Goal: Information Seeking & Learning: Find specific page/section

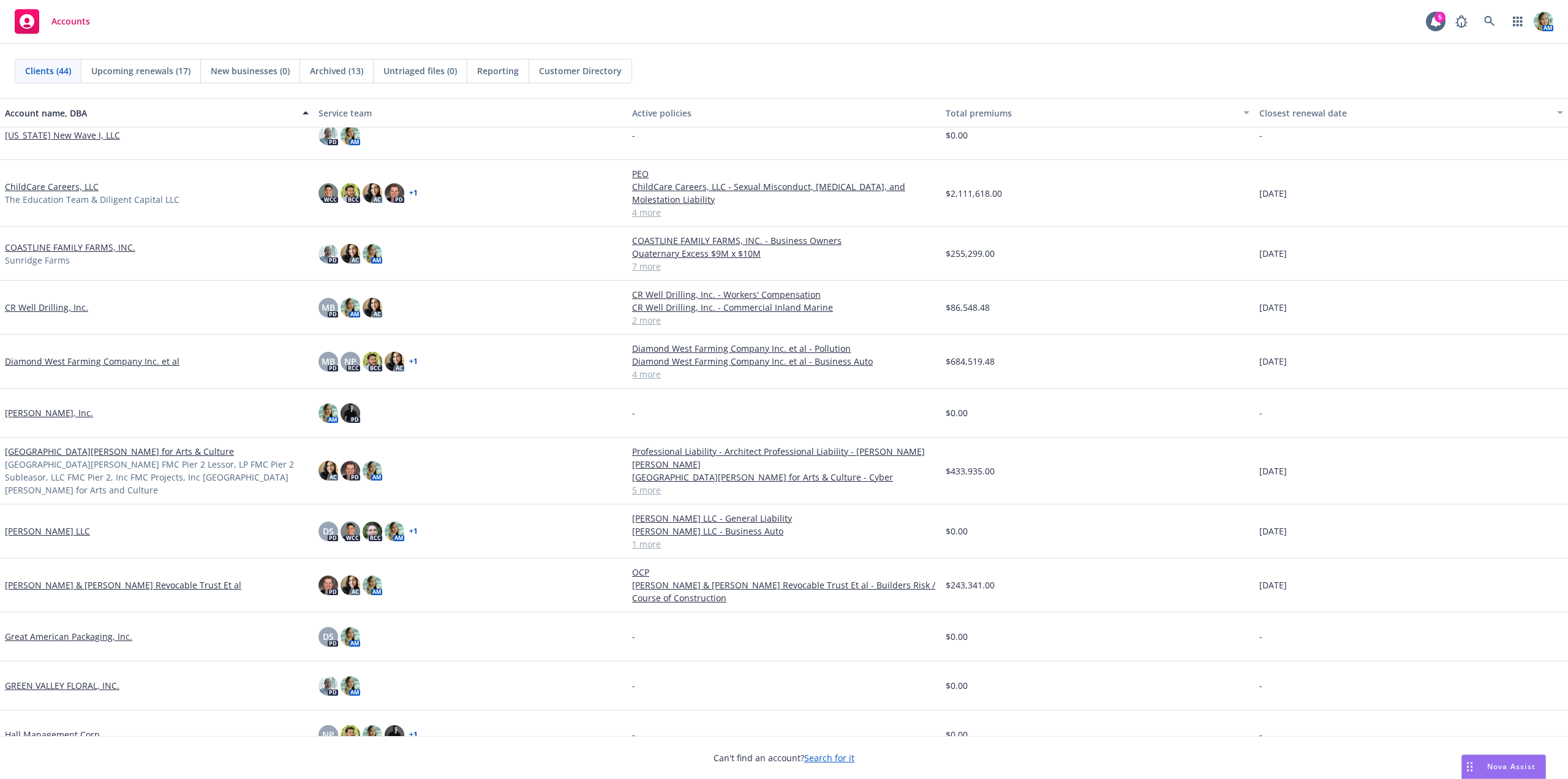
scroll to position [183, 0]
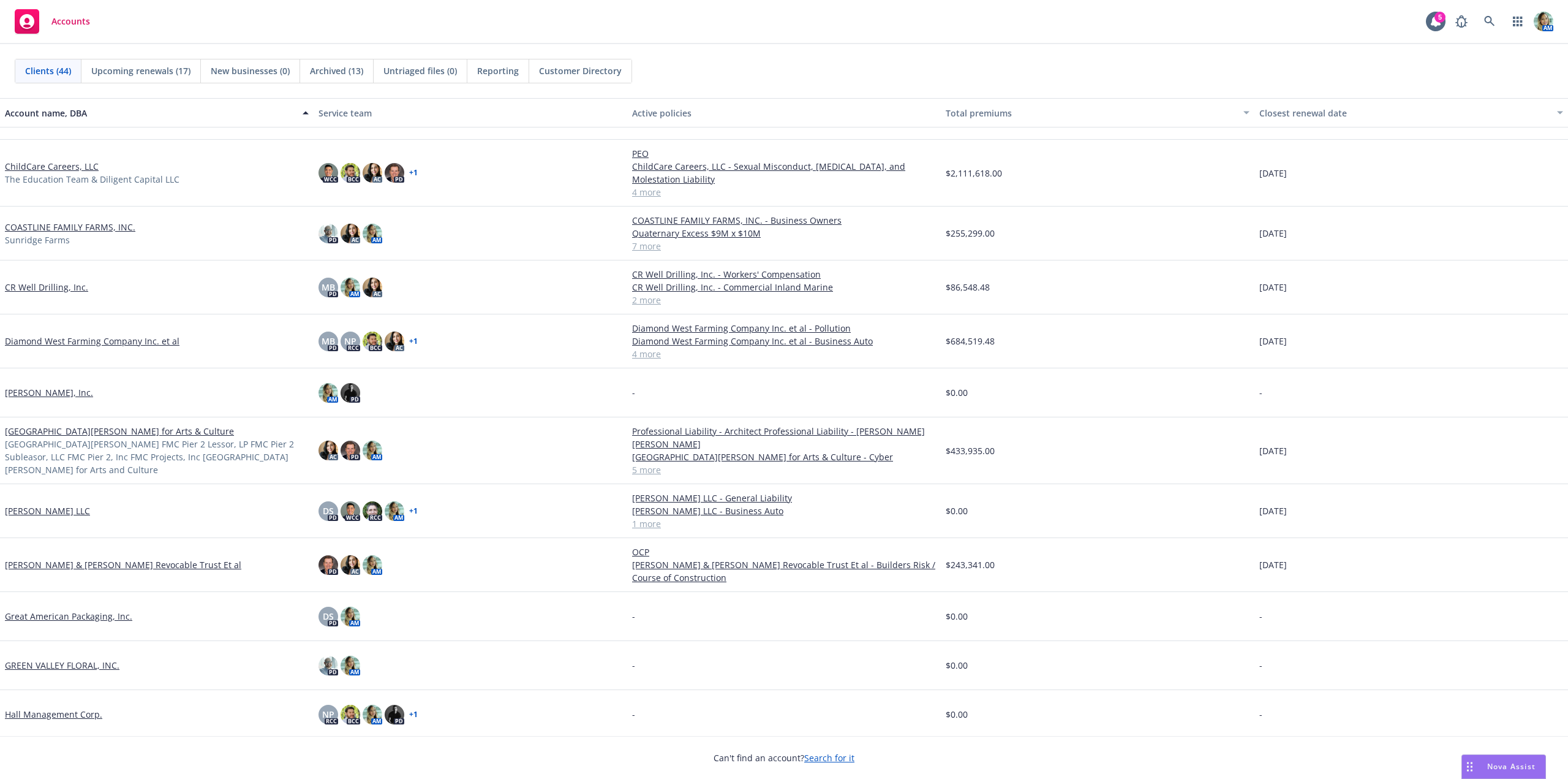
click at [162, 341] on link "Diamond West Farming Company Inc. et al" at bounding box center [92, 341] width 174 height 13
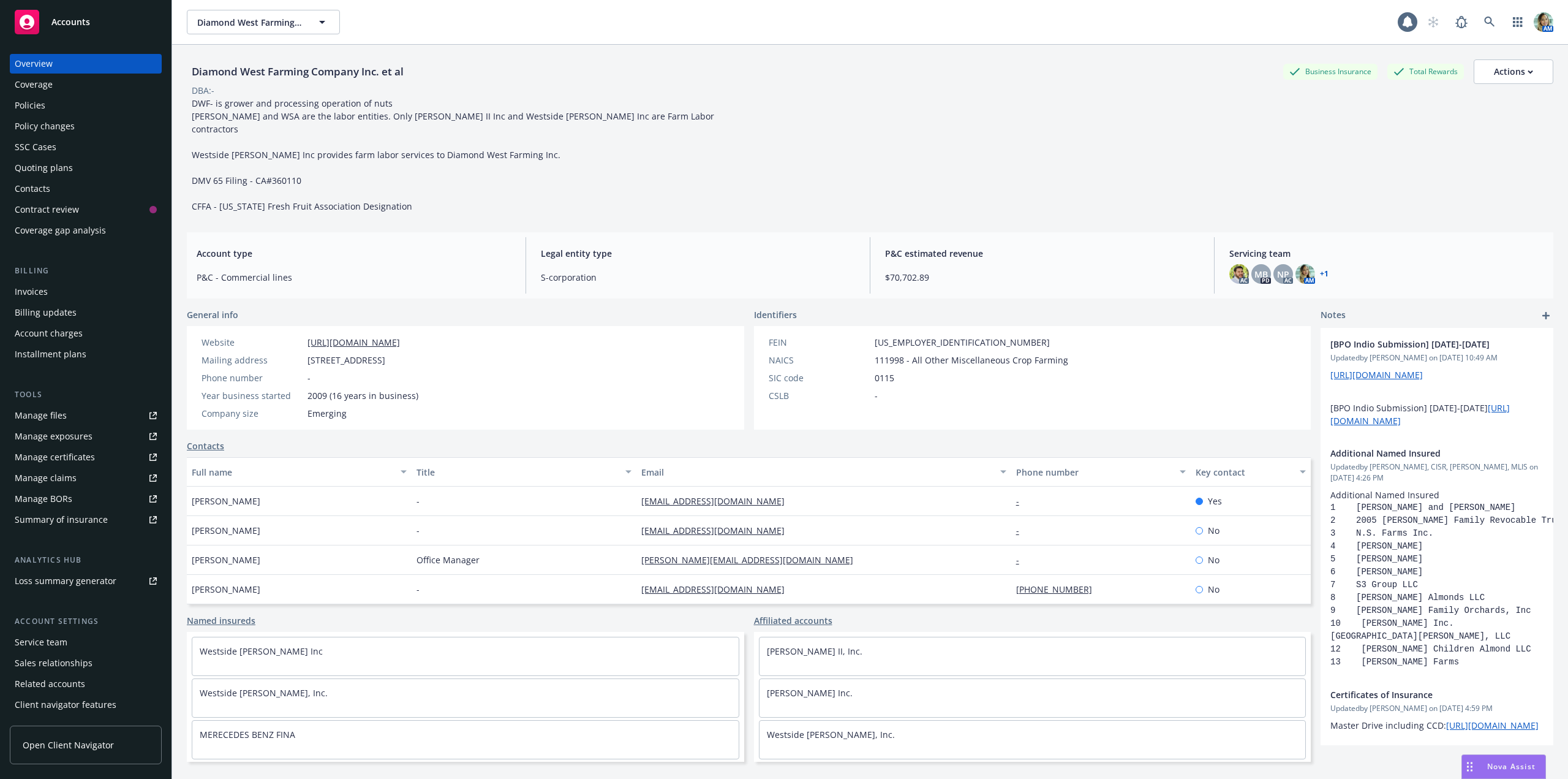
click at [40, 106] on div "Policies" at bounding box center [30, 105] width 31 height 19
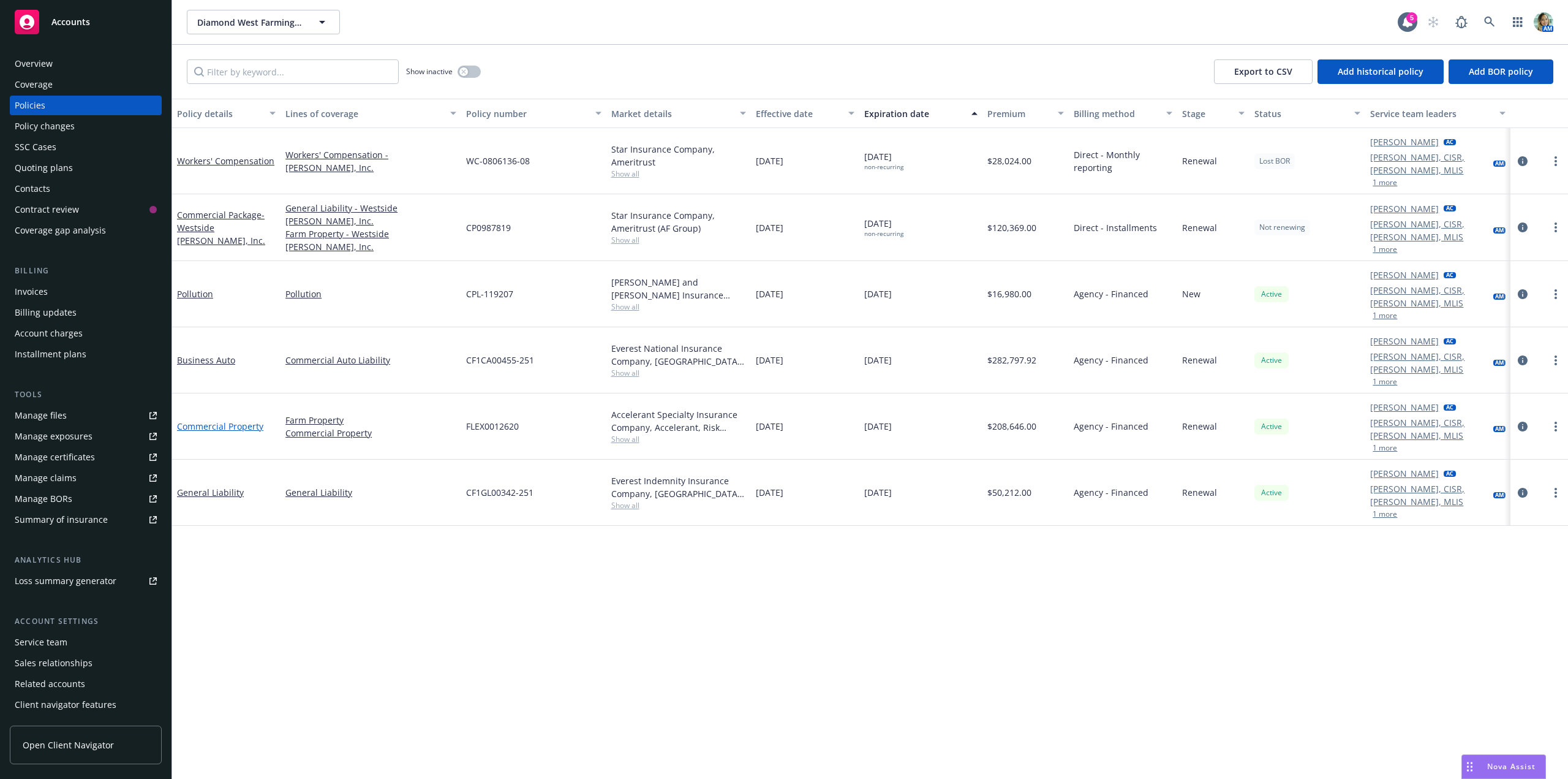
click at [245, 421] on link "Commercial Property" at bounding box center [220, 426] width 86 height 12
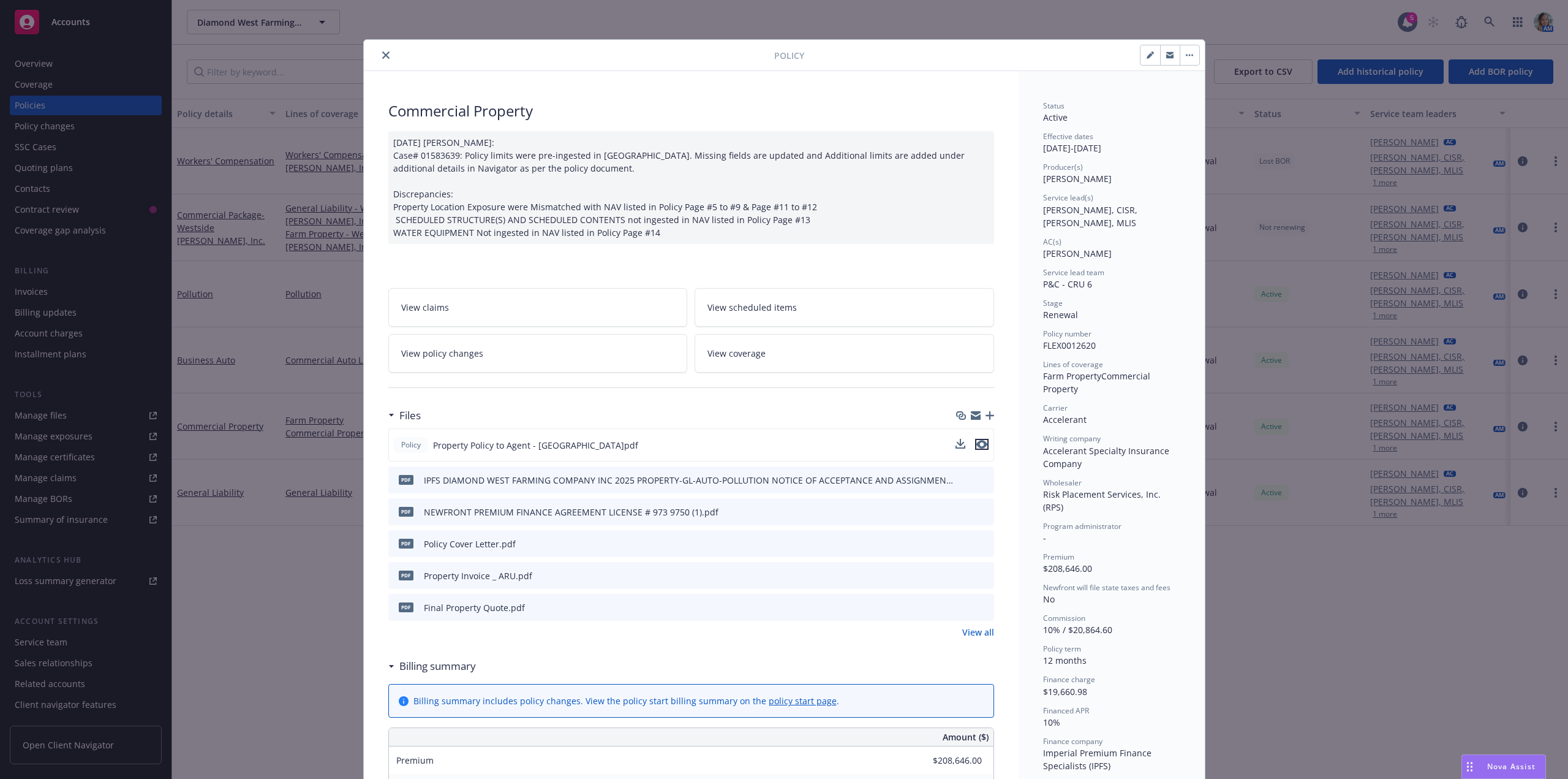
click at [980, 441] on icon "preview file" at bounding box center [982, 444] width 11 height 8
click at [388, 57] on button "close" at bounding box center [386, 56] width 15 height 15
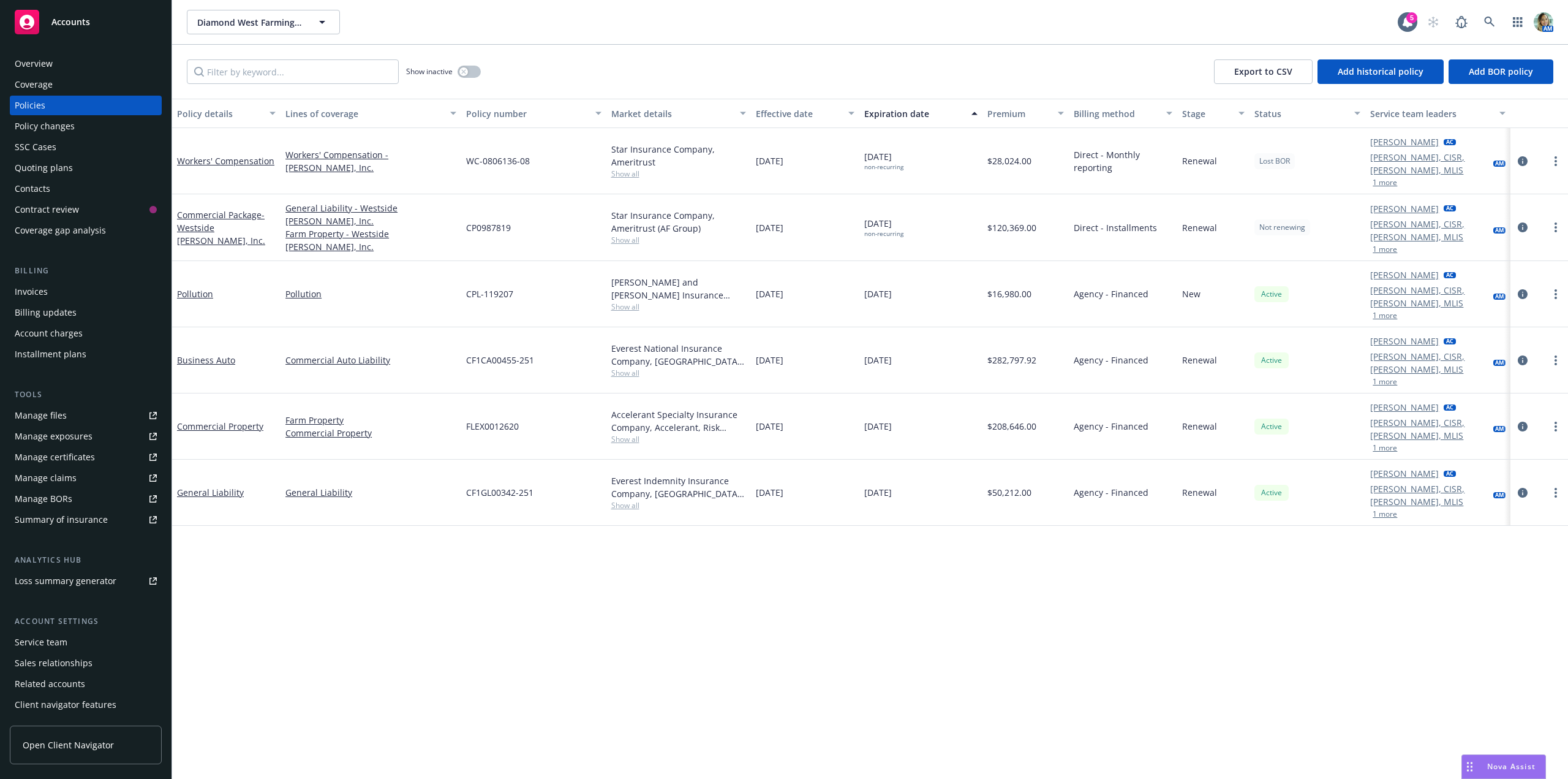
click at [59, 415] on div "Manage files" at bounding box center [41, 415] width 52 height 19
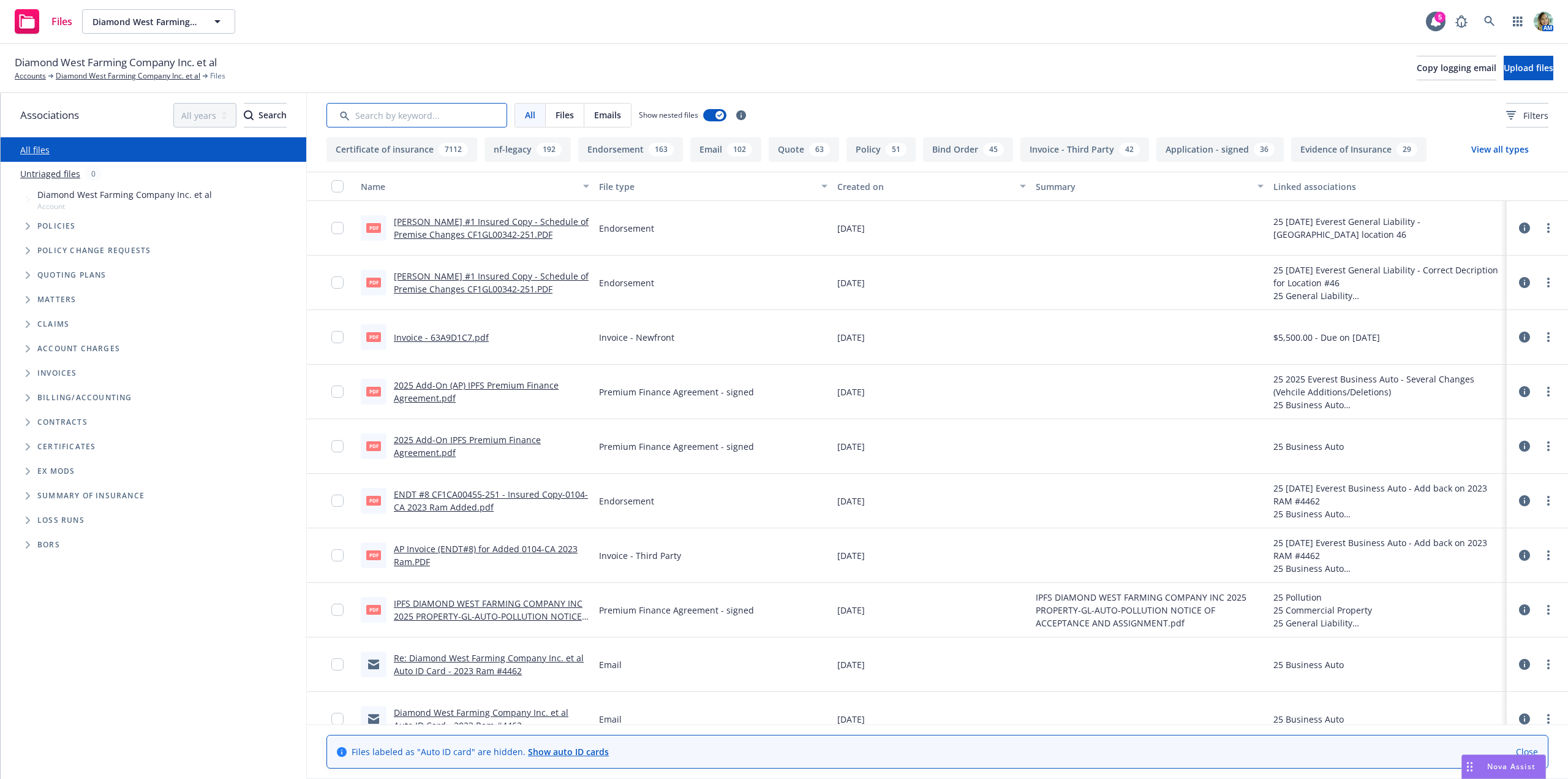
click at [394, 115] on input "Search by keyword..." at bounding box center [417, 115] width 181 height 24
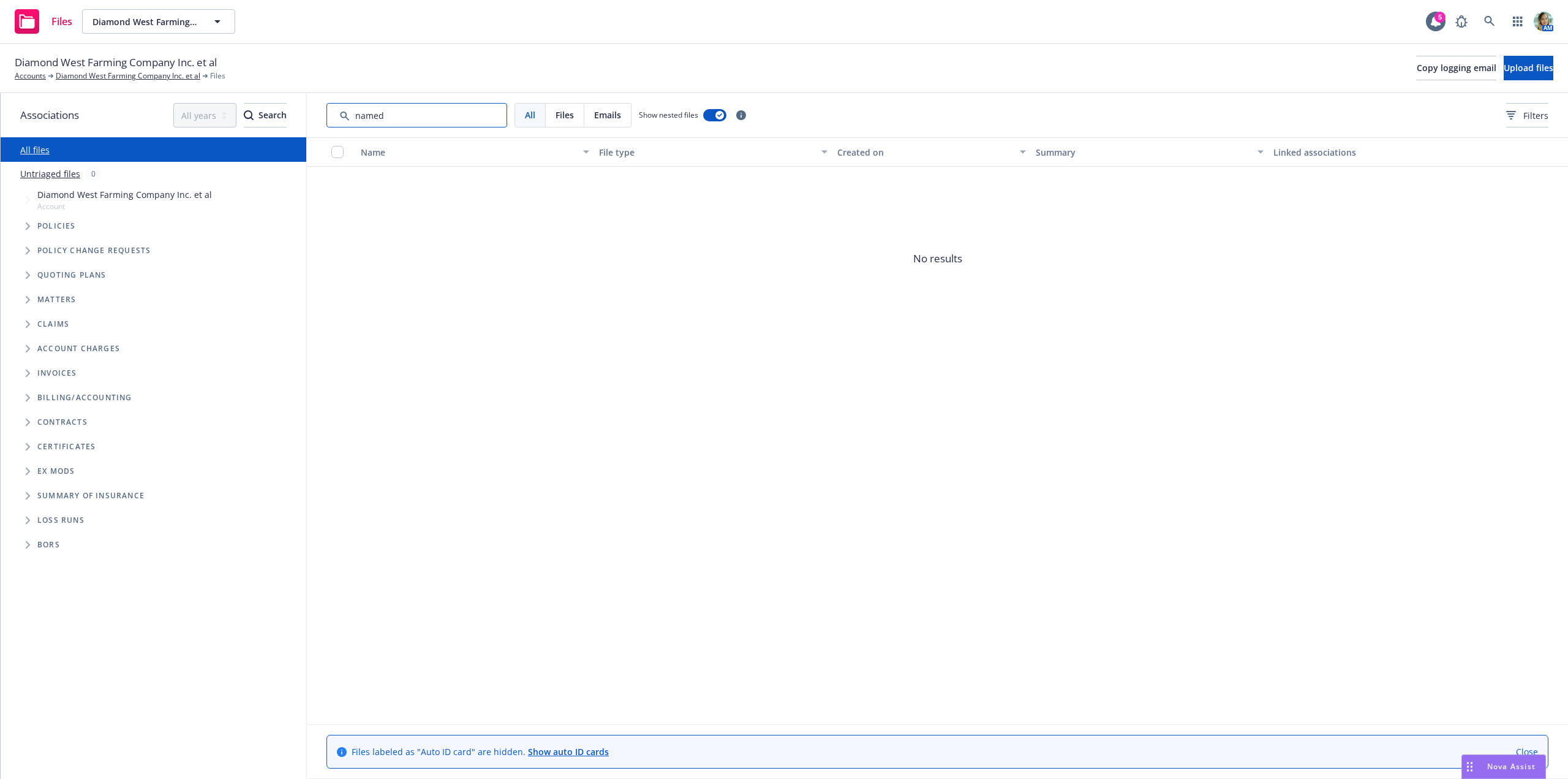
drag, startPoint x: 401, startPoint y: 114, endPoint x: 318, endPoint y: 123, distance: 83.5
click at [318, 122] on div "All Files Emails Show nested files Filters" at bounding box center [937, 116] width 1261 height 44
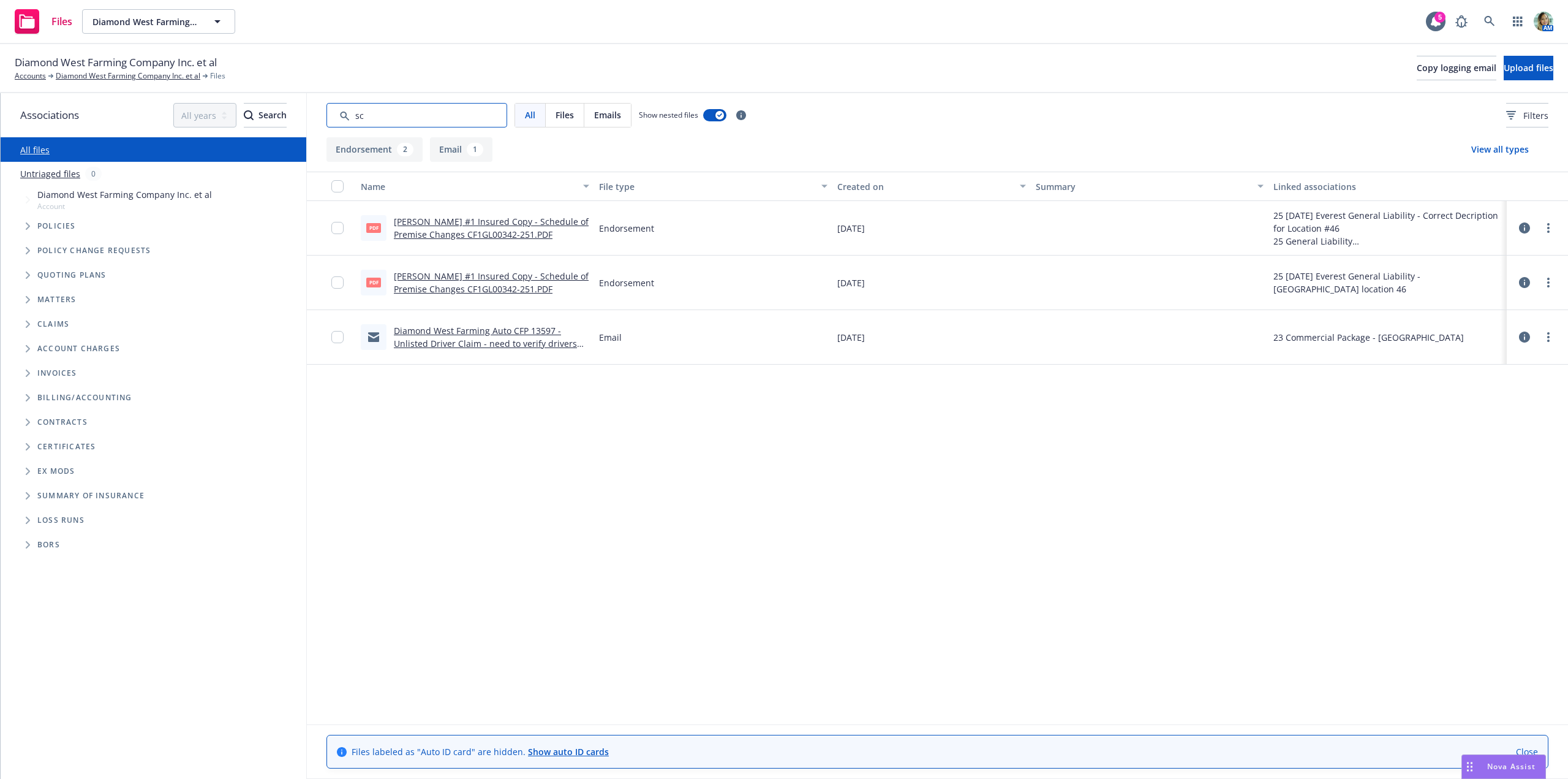
type input "s"
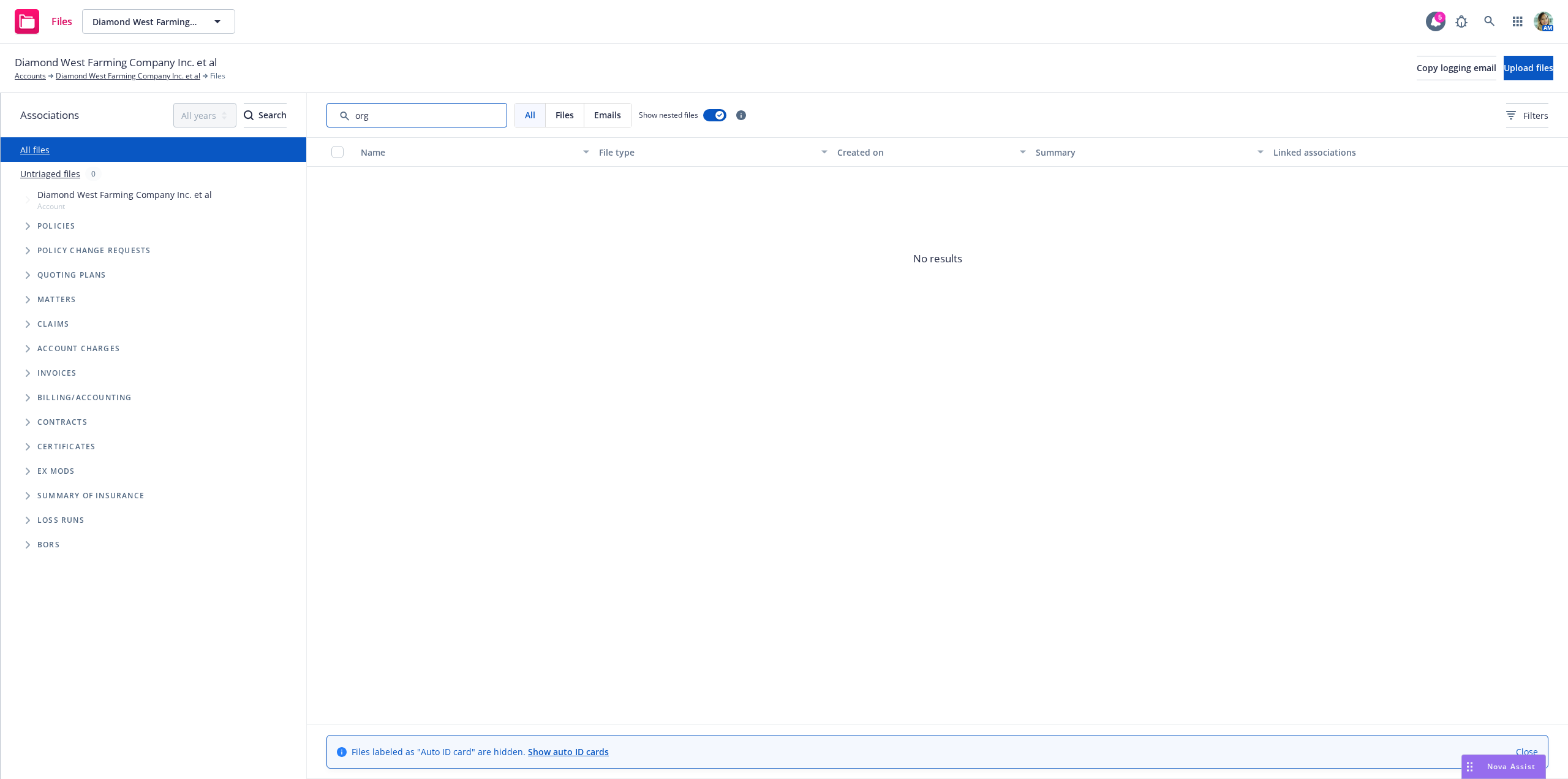
type input "org"
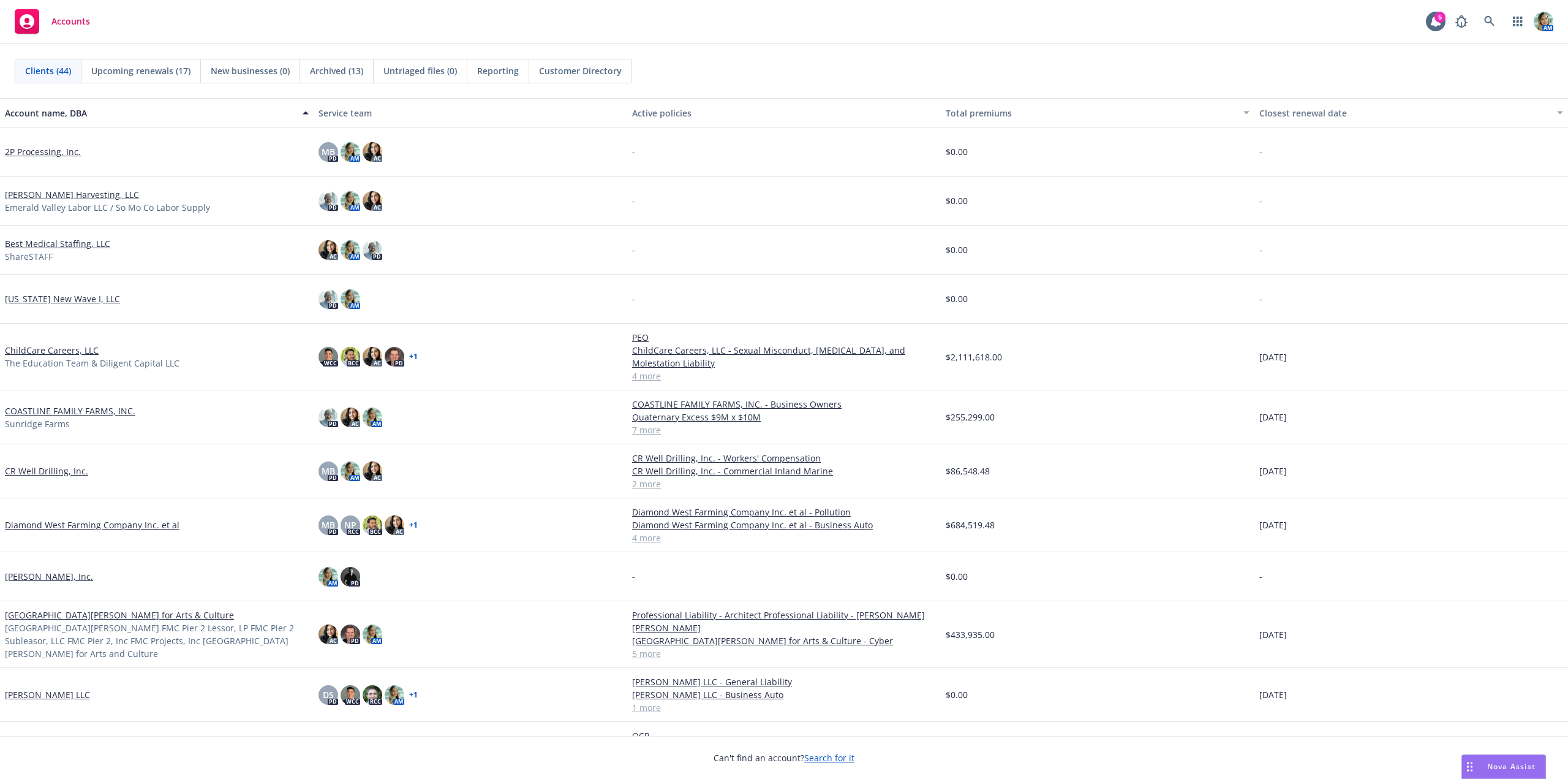
click at [96, 521] on link "Diamond West Farming Company Inc. et al" at bounding box center [92, 525] width 174 height 13
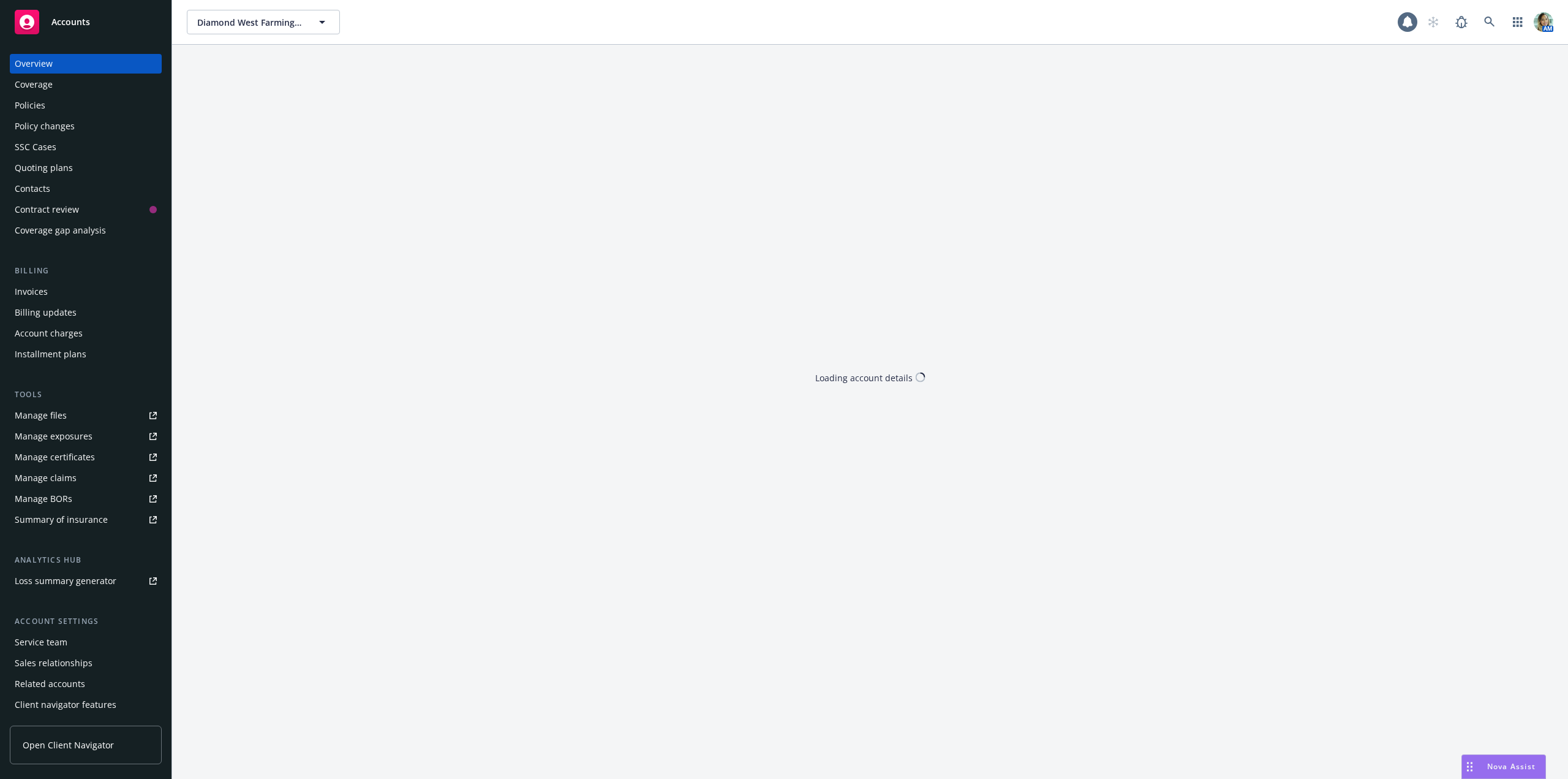
click at [40, 107] on div "Policies" at bounding box center [30, 105] width 31 height 19
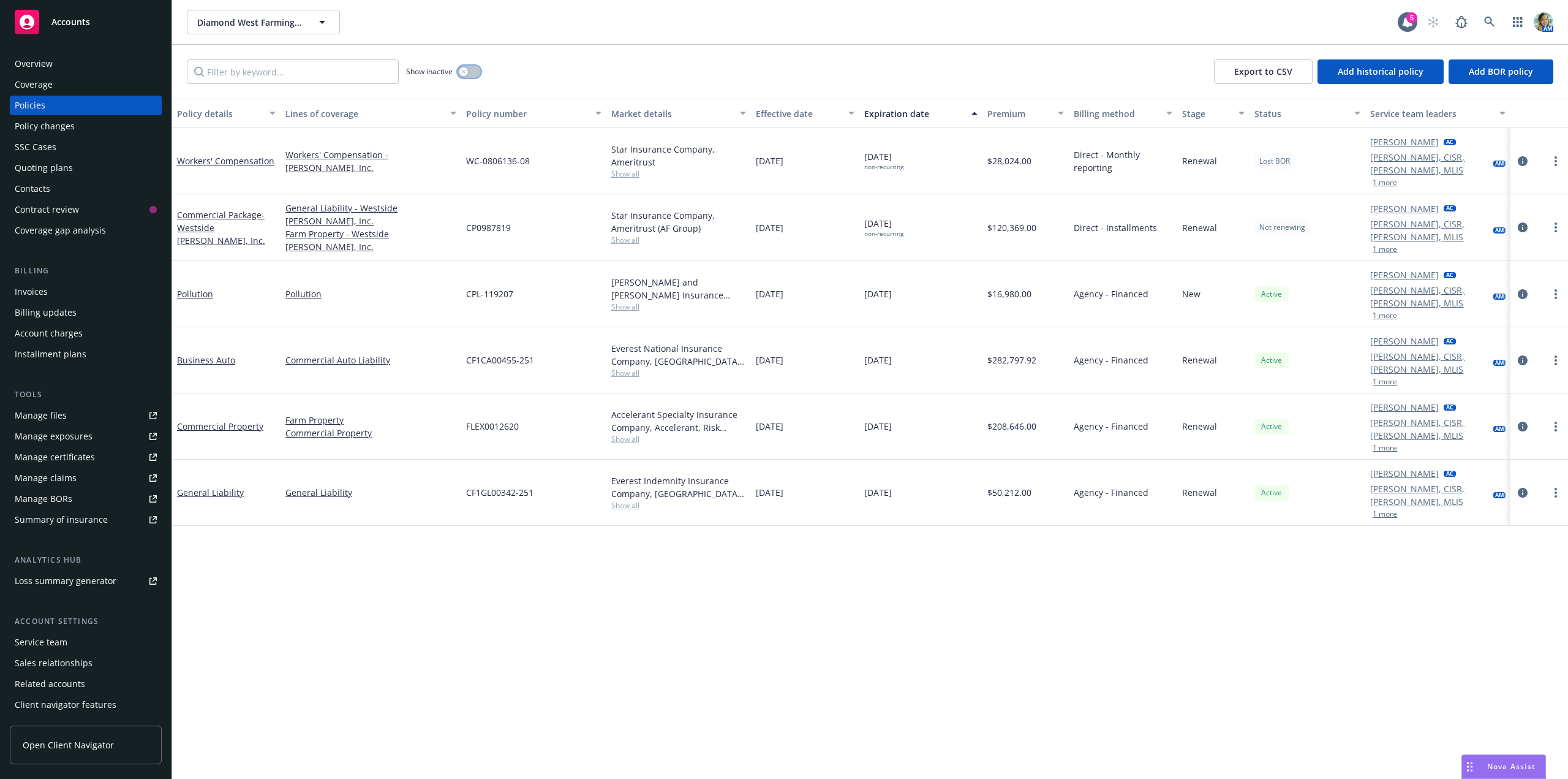
click at [475, 73] on button "button" at bounding box center [469, 71] width 23 height 12
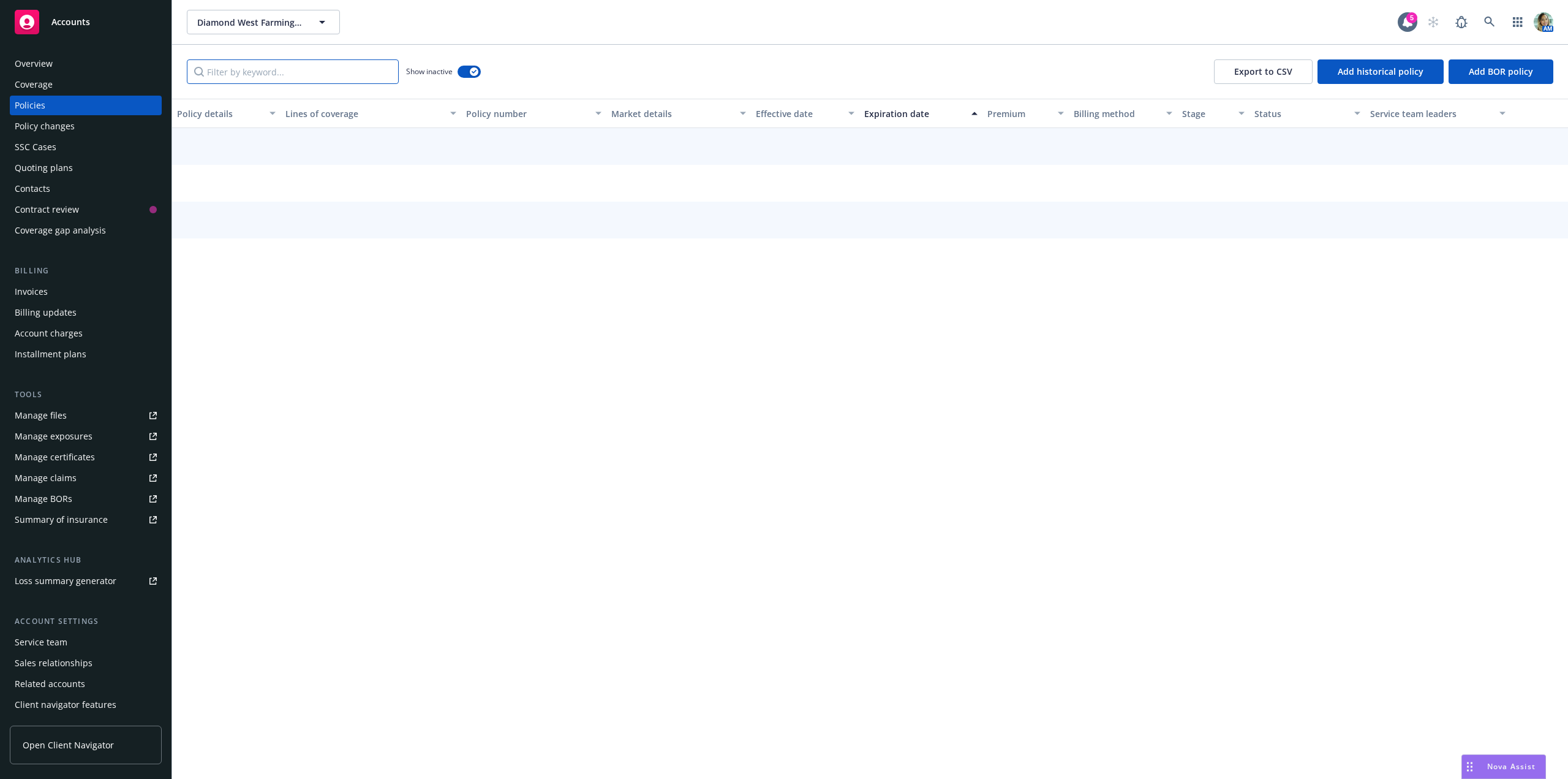
click at [303, 76] on input "Filter by keyword..." at bounding box center [293, 71] width 212 height 24
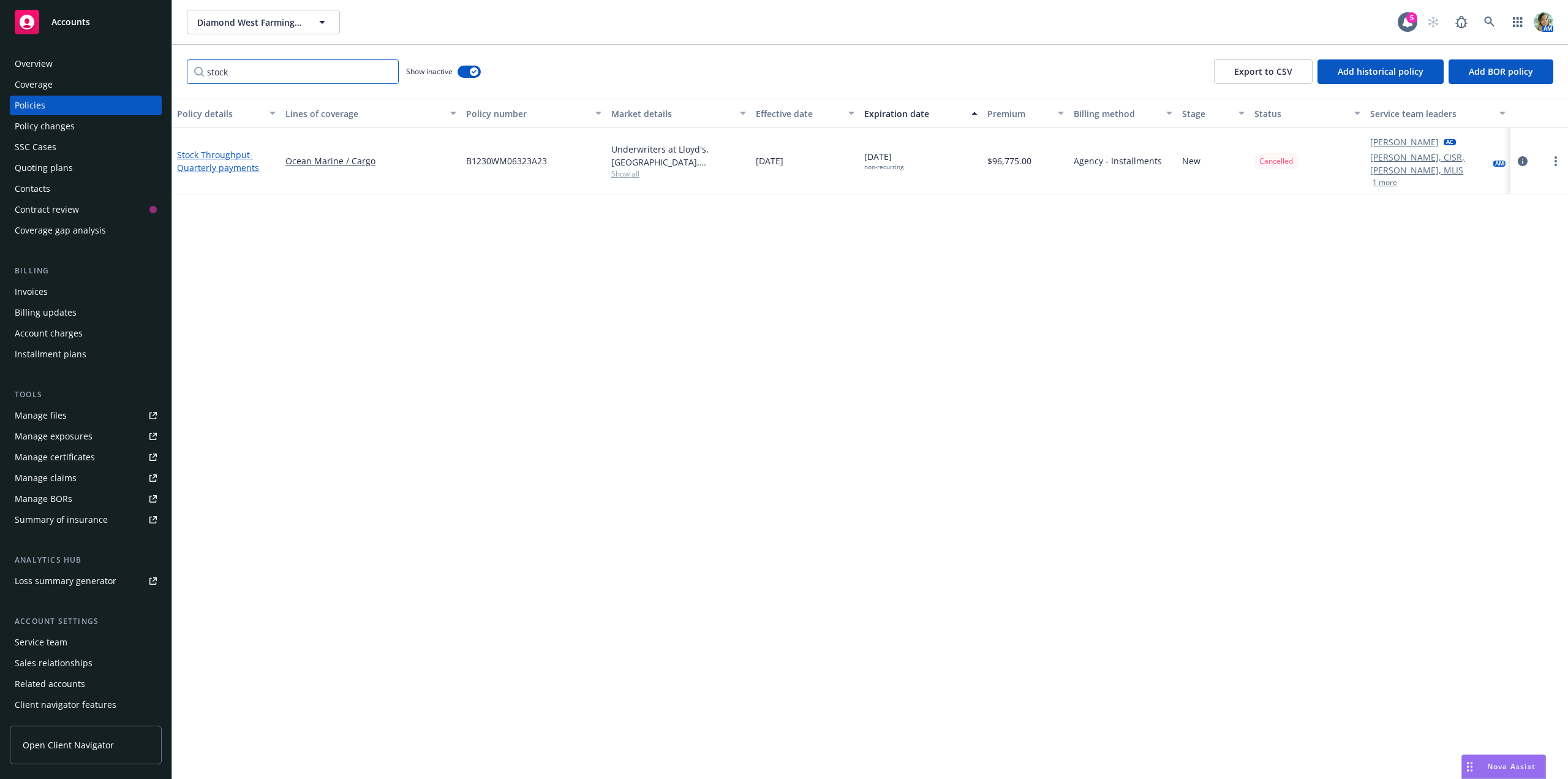
type input "stock"
click at [245, 149] on link "Stock Throughput - Quarterly payments" at bounding box center [218, 161] width 82 height 24
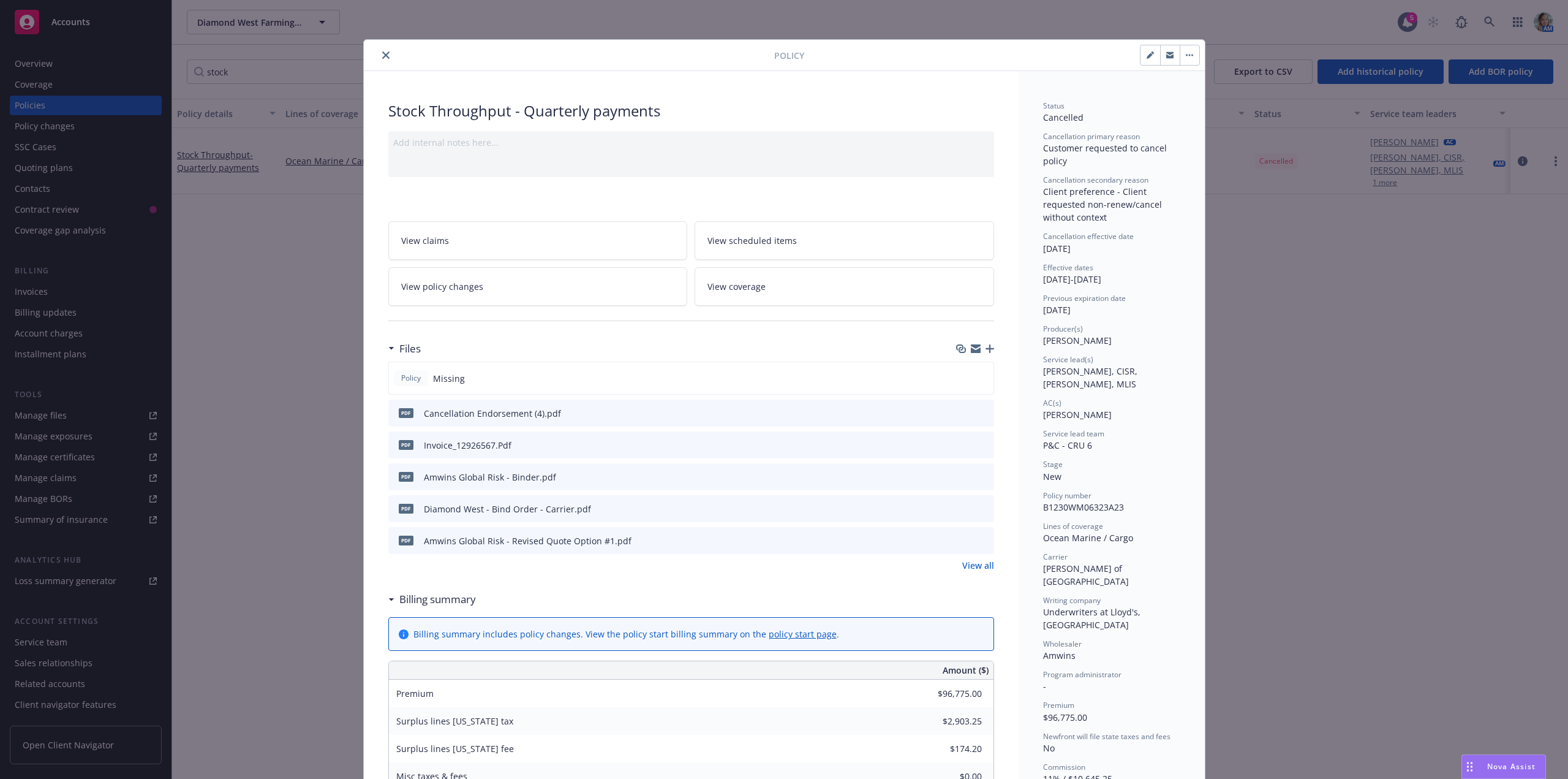
click at [977, 564] on link "View all" at bounding box center [978, 565] width 31 height 13
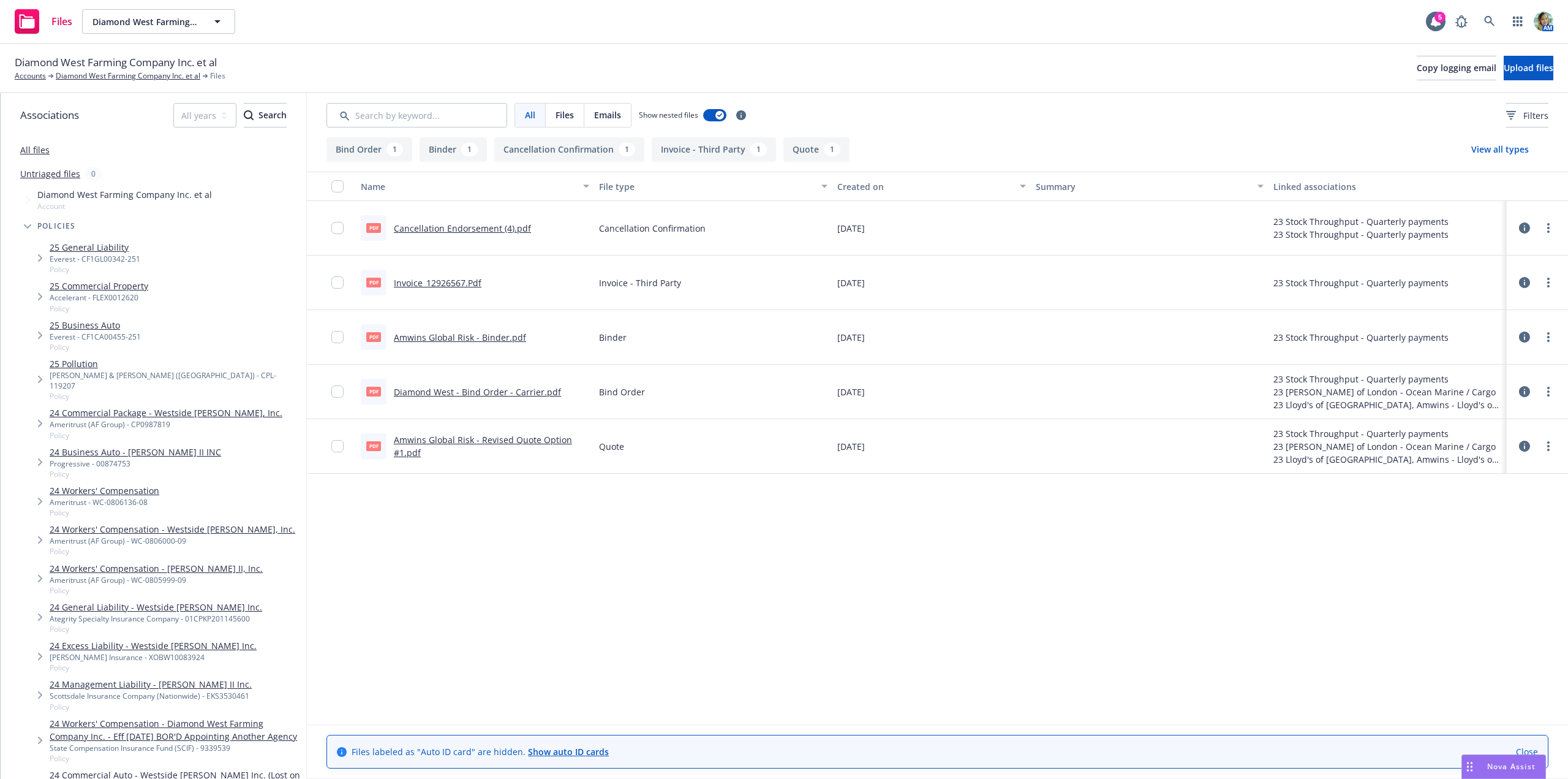
click at [529, 437] on link "Amwins Global Risk - Revised Quote Option #1.pdf" at bounding box center [483, 446] width 178 height 24
click at [489, 227] on link "Cancellation Endorsement (4).pdf" at bounding box center [462, 228] width 137 height 12
